Goal: Information Seeking & Learning: Learn about a topic

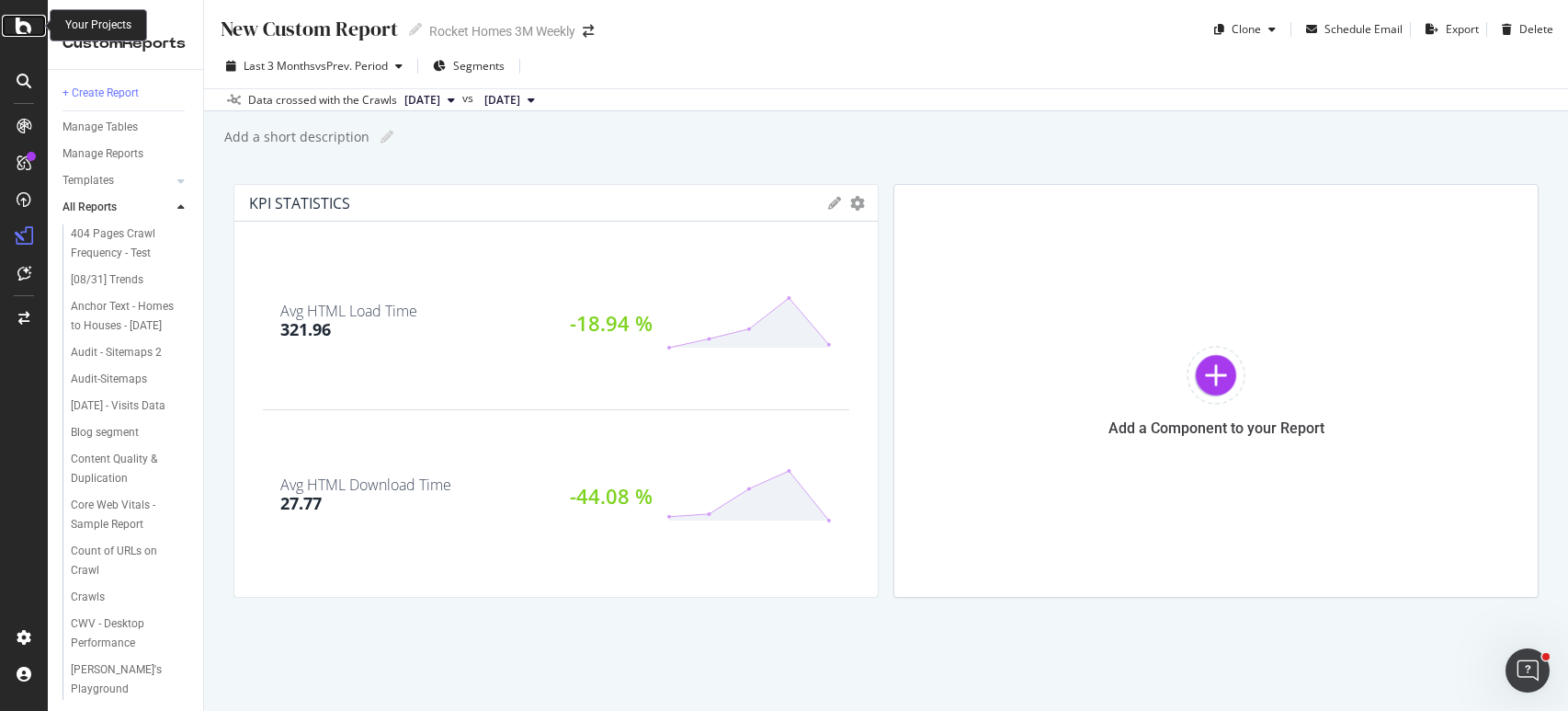
click at [14, 32] on div at bounding box center [24, 26] width 45 height 22
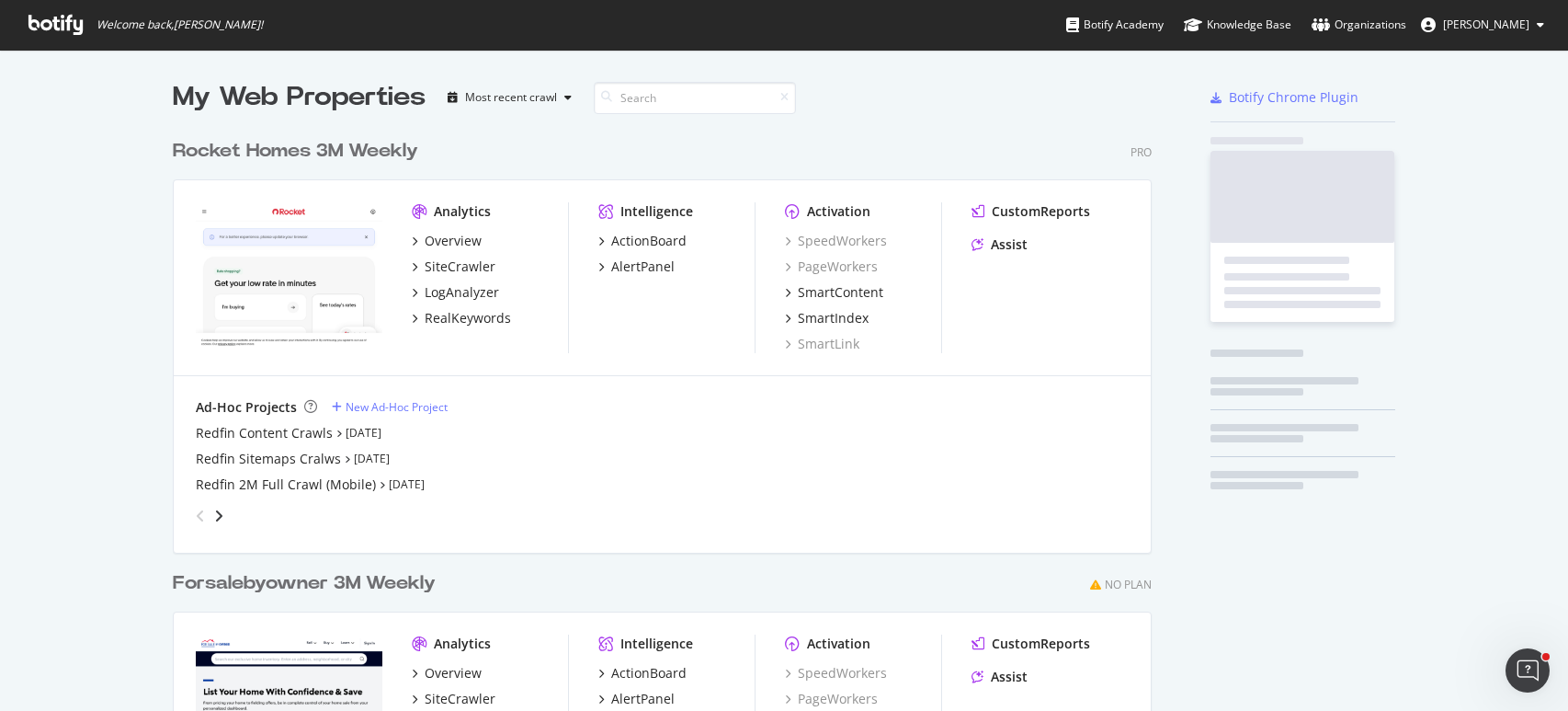
scroll to position [697, 1541]
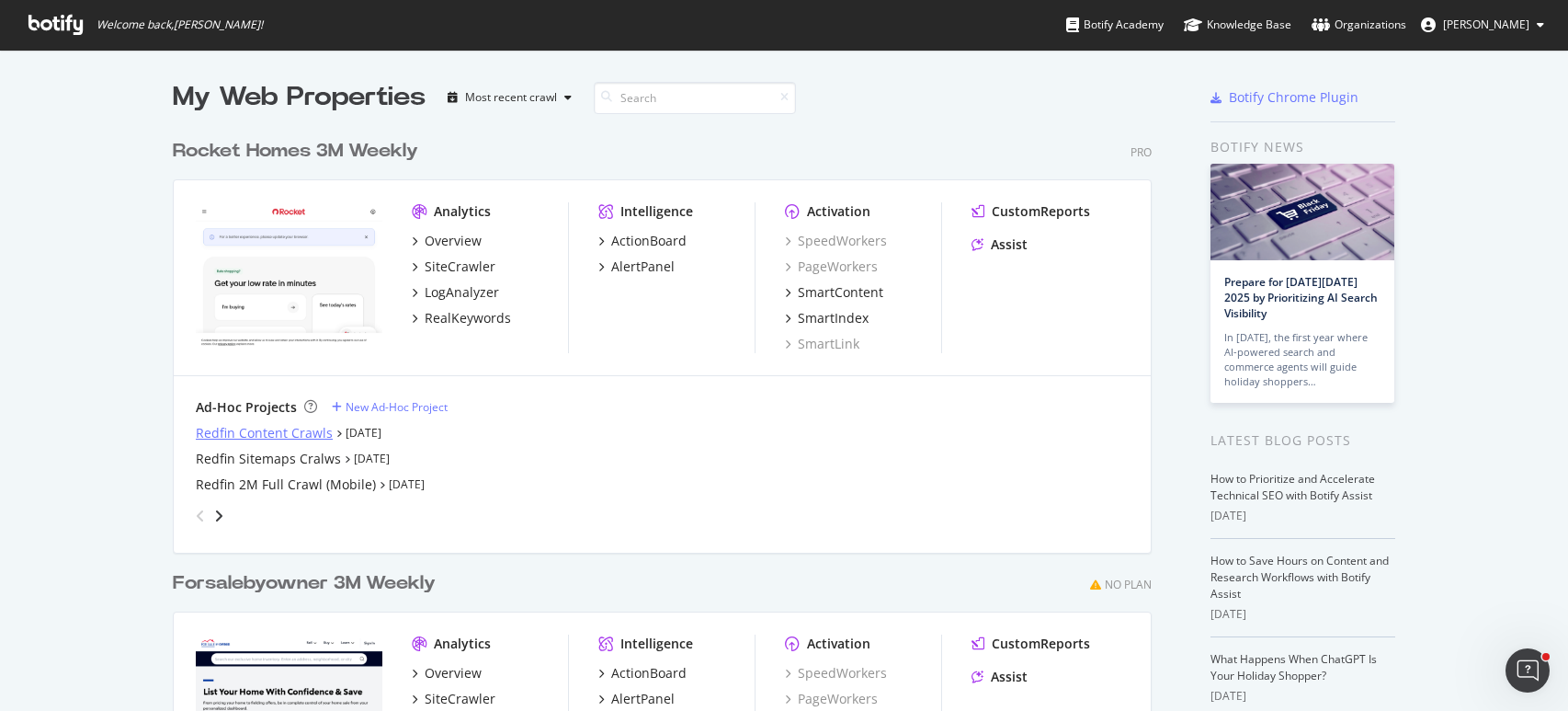
click at [271, 434] on div "Redfin Content Crawls" at bounding box center [264, 433] width 137 height 19
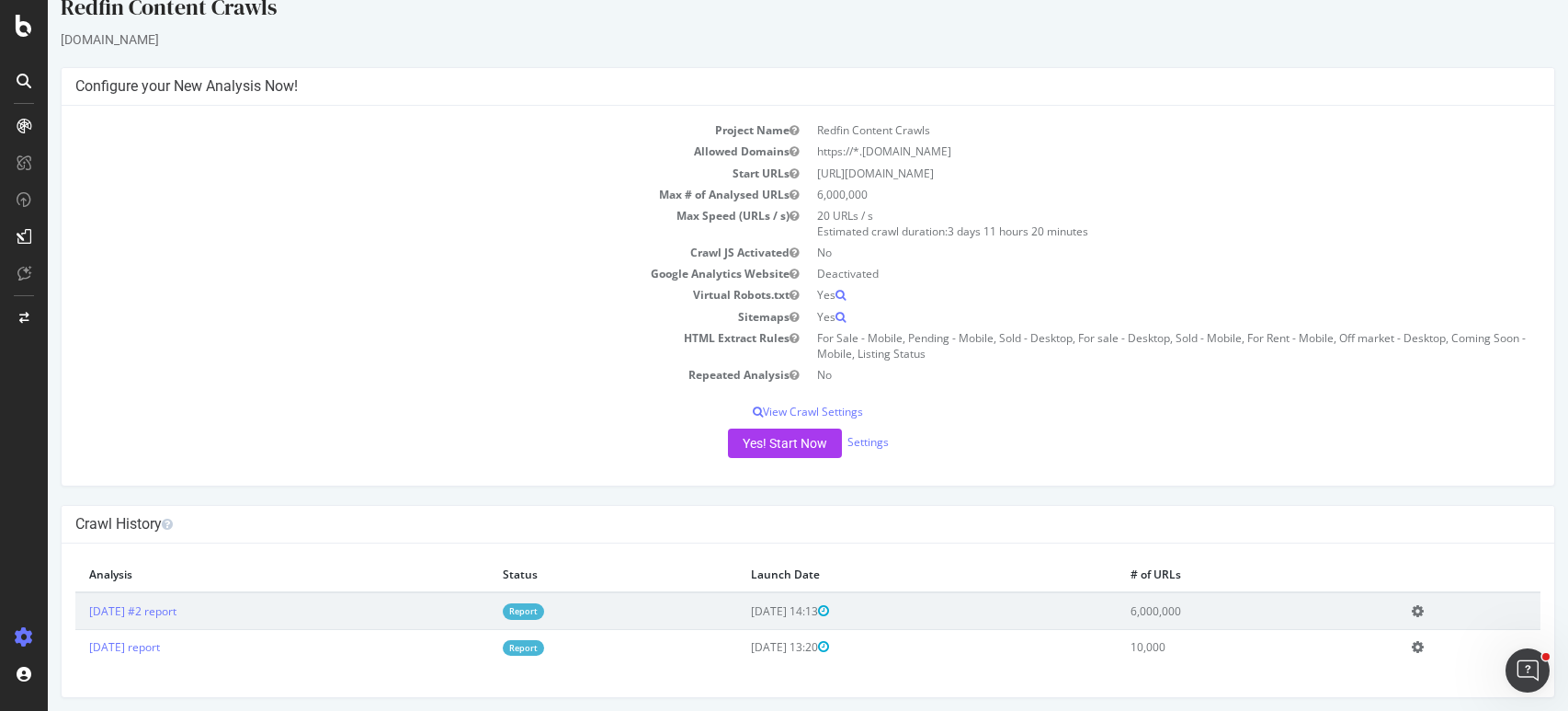
scroll to position [32, 0]
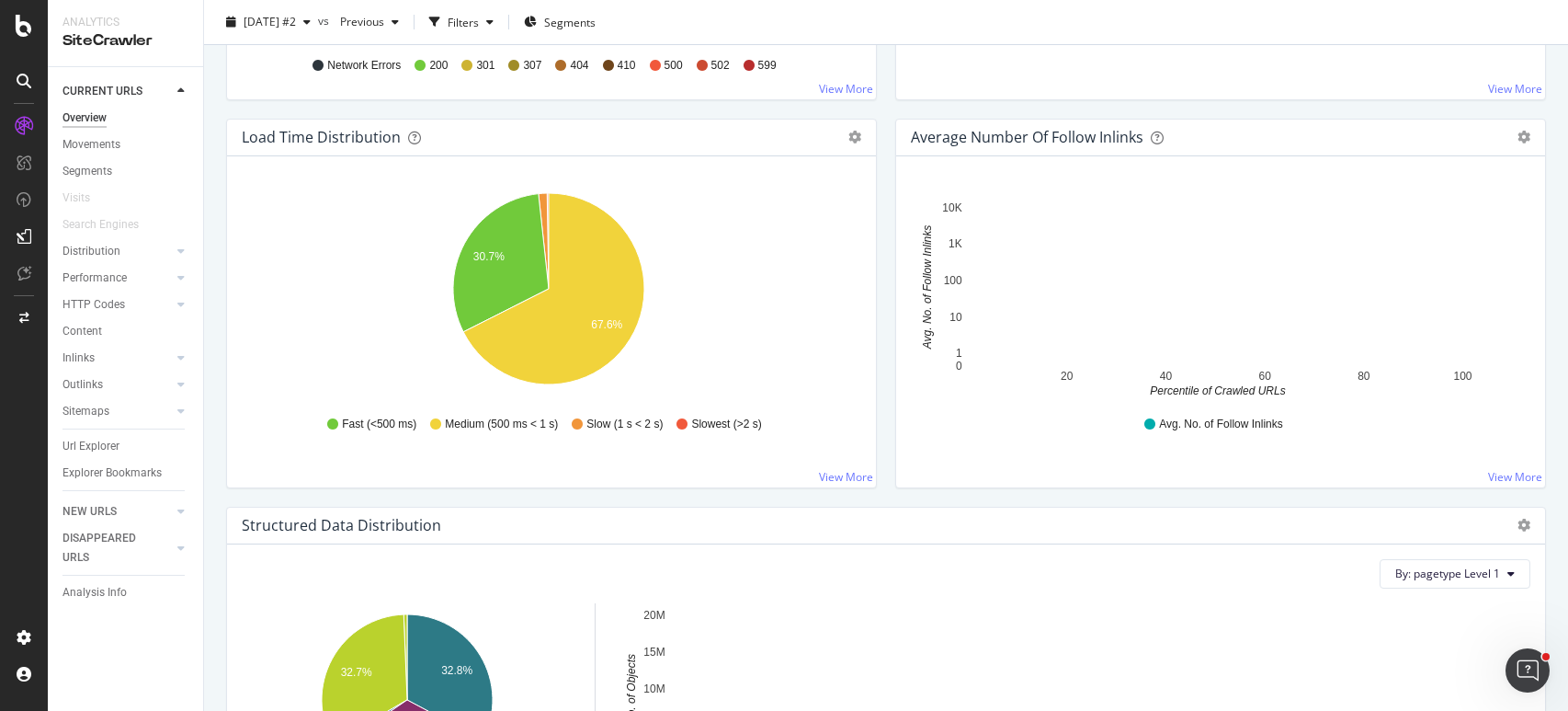
scroll to position [1322, 0]
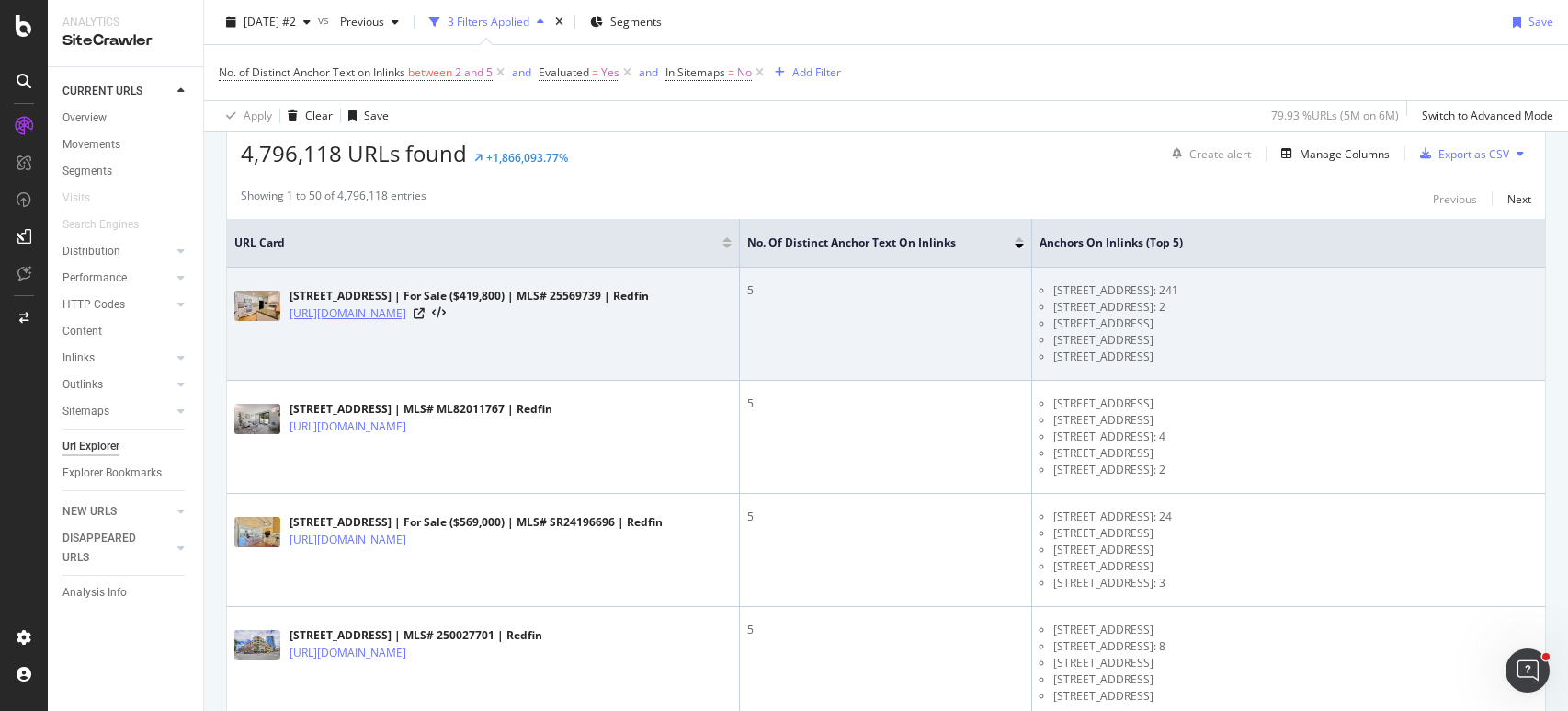
scroll to position [339, 0]
